Goal: Task Accomplishment & Management: Complete application form

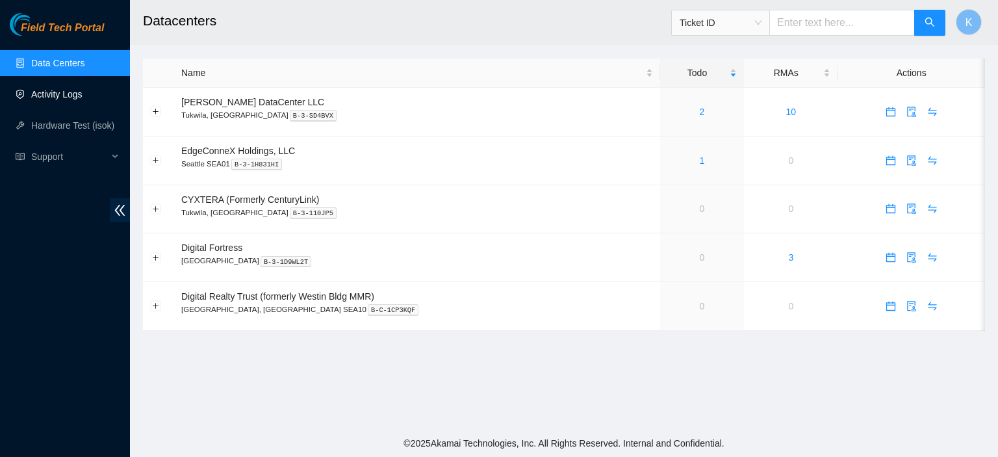
click at [59, 99] on link "Activity Logs" at bounding box center [56, 94] width 51 height 10
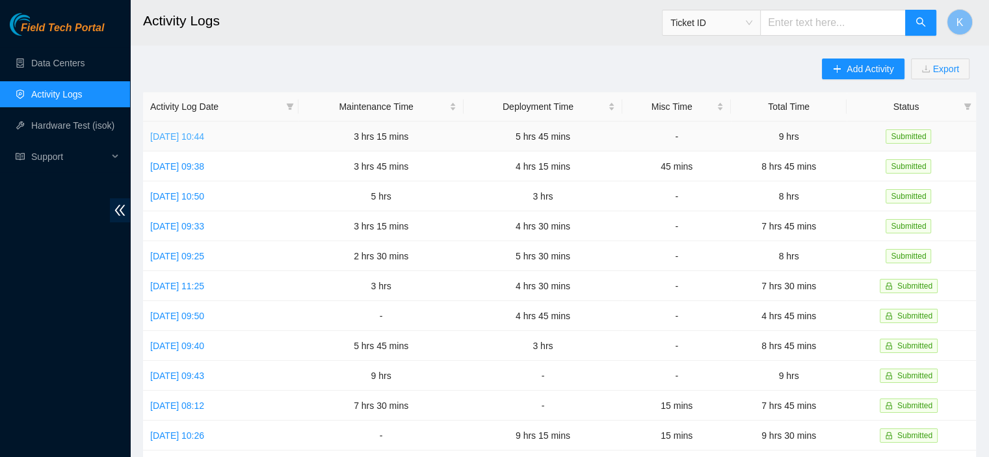
click at [204, 135] on link "[DATE] 10:44" at bounding box center [177, 136] width 54 height 10
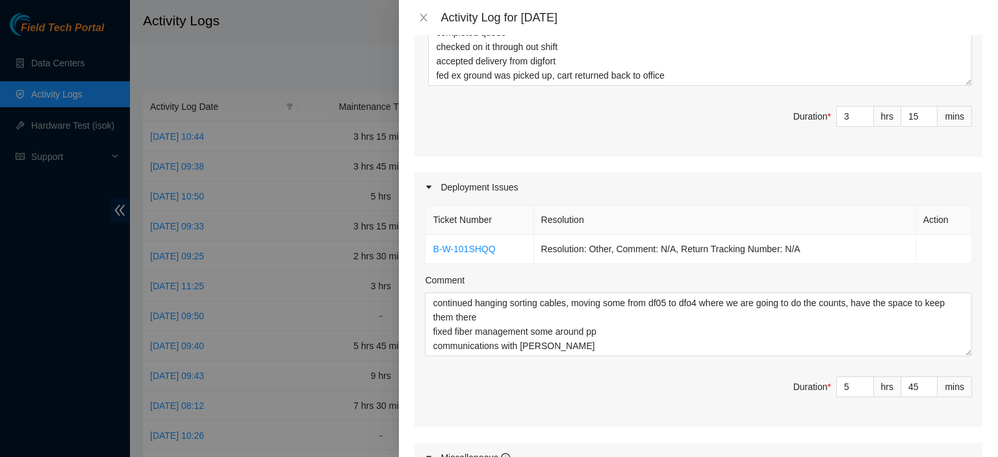
scroll to position [369, 0]
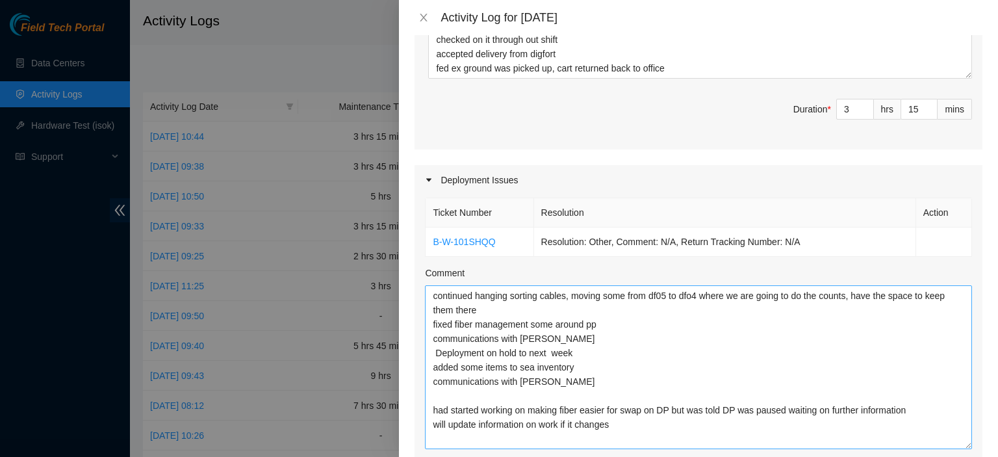
drag, startPoint x: 957, startPoint y: 344, endPoint x: 957, endPoint y: 445, distance: 100.7
click at [957, 445] on textarea "continued hanging sorting cables, moving some from df05 to dfo4 where we are go…" at bounding box center [698, 367] width 547 height 164
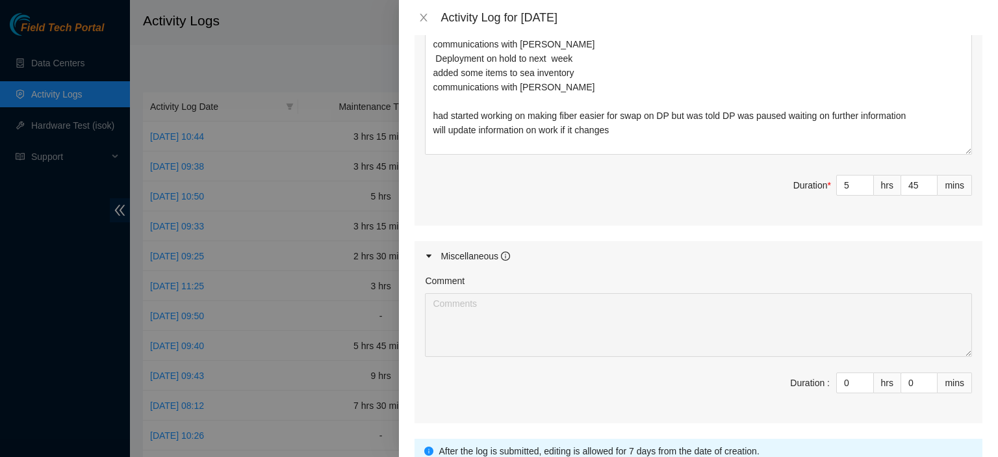
scroll to position [671, 0]
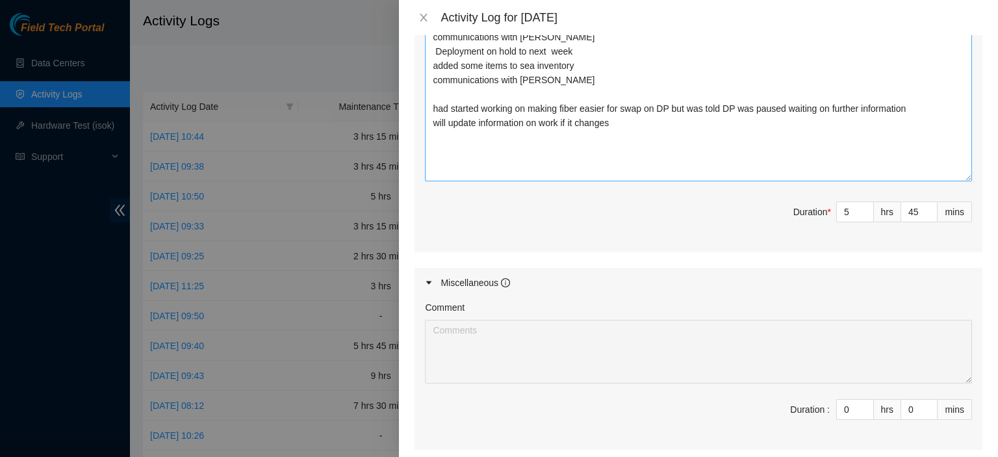
drag, startPoint x: 954, startPoint y: 140, endPoint x: 944, endPoint y: 182, distance: 42.7
click at [944, 181] on textarea "continued hanging sorting cables, moving some from df05 to dfo4 where we are go…" at bounding box center [698, 83] width 547 height 198
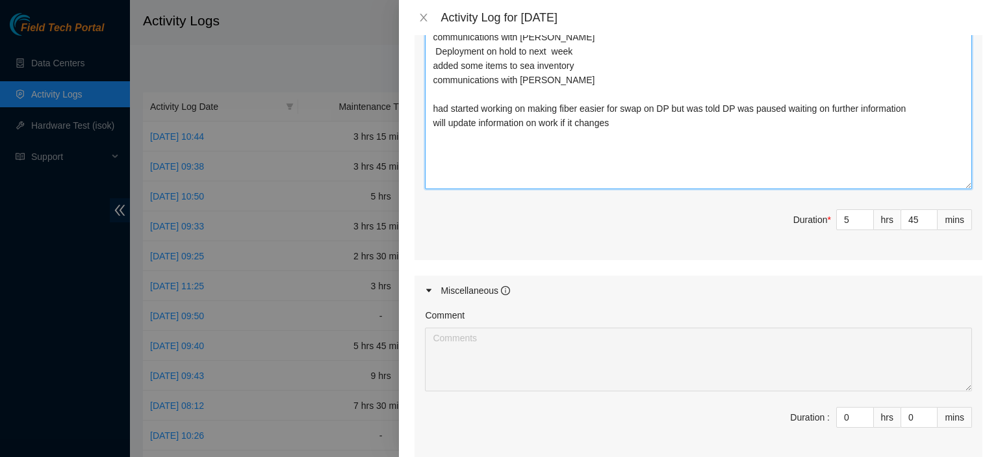
click at [845, 168] on textarea "continued hanging sorting cables, moving some from df05 to dfo4 where we are go…" at bounding box center [698, 86] width 547 height 205
type textarea "continued hanging sorting cables, moving some from df05 to dfo4 where we are go…"
type input "9"
type input "0"
type textarea "continued hanging sorting cables, moving some from df05 to dfo4 where we are go…"
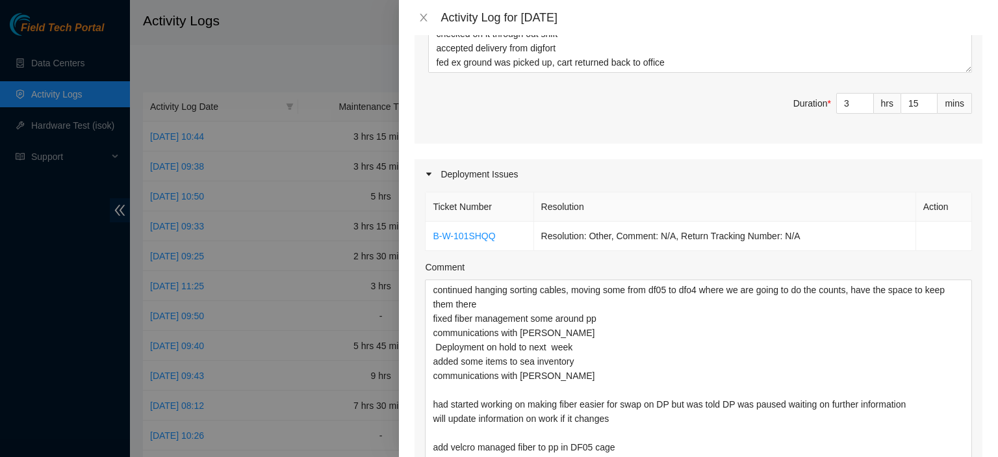
scroll to position [810, 0]
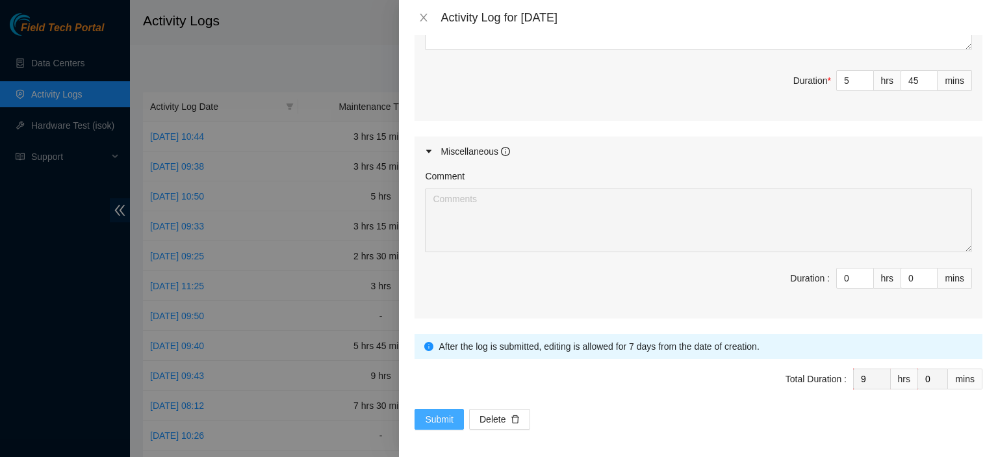
click at [447, 418] on span "Submit" at bounding box center [439, 419] width 29 height 14
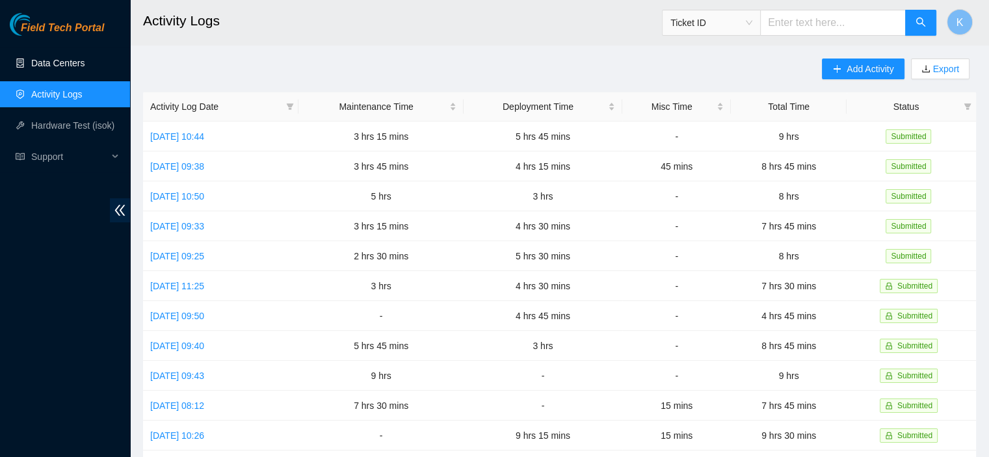
click at [47, 66] on link "Data Centers" at bounding box center [57, 63] width 53 height 10
